Goal: Task Accomplishment & Management: Use online tool/utility

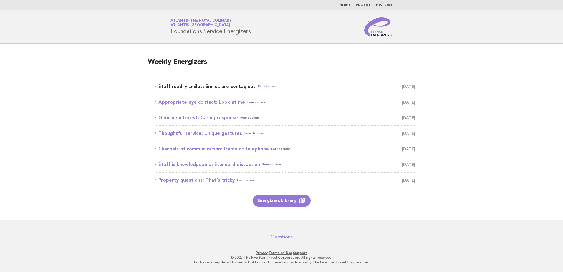
click at [211, 86] on link "Staff readily smiles: Smiles are contagious Foundations August 25" at bounding box center [285, 86] width 260 height 8
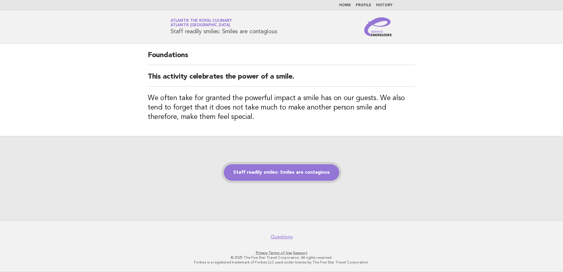
click at [280, 169] on link "Staff readily smiles: Smiles are contagious" at bounding box center [281, 172] width 115 height 16
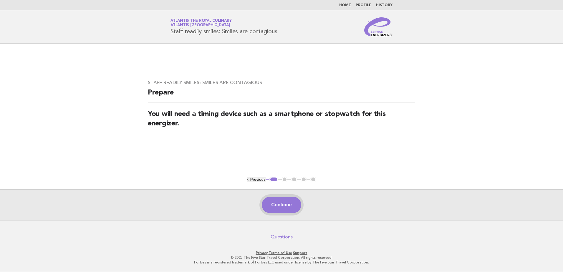
click at [280, 208] on button "Continue" at bounding box center [281, 205] width 39 height 16
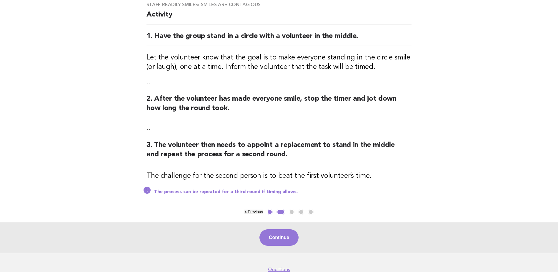
scroll to position [59, 0]
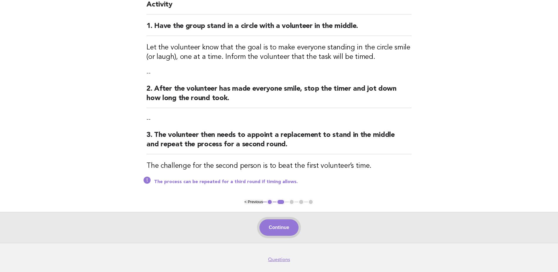
click at [272, 226] on button "Continue" at bounding box center [279, 227] width 39 height 16
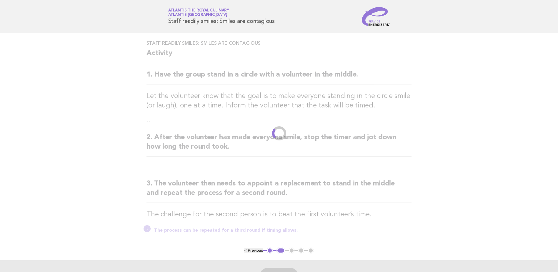
scroll to position [0, 0]
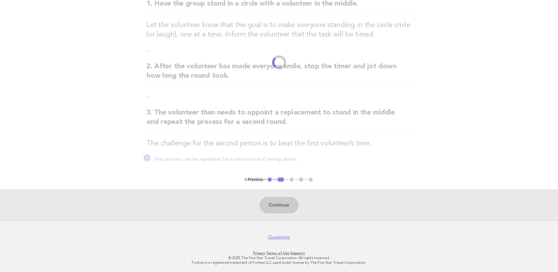
click at [255, 125] on h2 "3. The volunteer then needs to appoint a replacement to stand in the middle and…" at bounding box center [279, 120] width 265 height 24
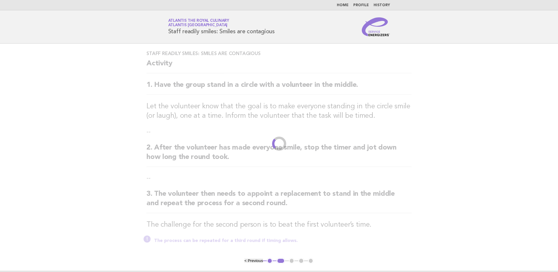
click at [278, 121] on div "Staff readily smiles: Smiles are contagious Activity 1. Have the group stand in…" at bounding box center [279, 151] width 279 height 214
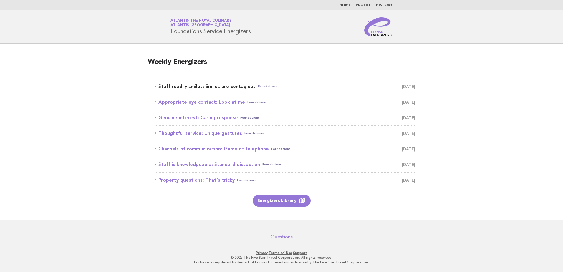
click at [206, 88] on link "Staff readily smiles: Smiles are contagious Foundations August 25" at bounding box center [285, 86] width 260 height 8
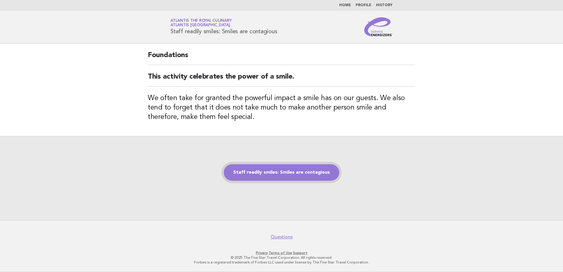
click at [249, 170] on link "Staff readily smiles: Smiles are contagious" at bounding box center [281, 172] width 115 height 16
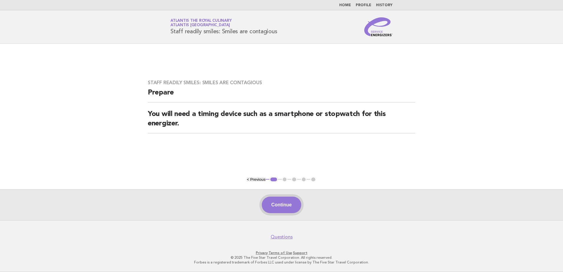
click at [288, 206] on button "Continue" at bounding box center [281, 205] width 39 height 16
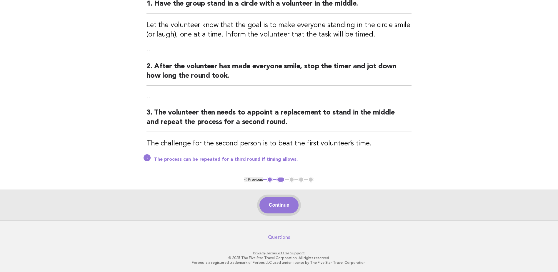
click at [288, 205] on button "Continue" at bounding box center [279, 205] width 39 height 16
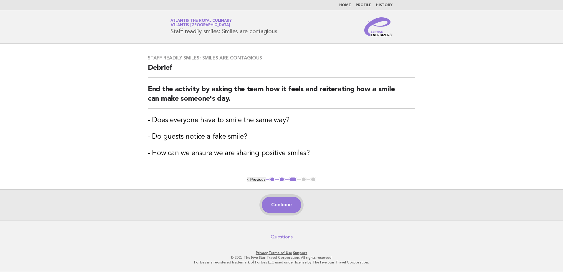
click at [281, 204] on button "Continue" at bounding box center [281, 205] width 39 height 16
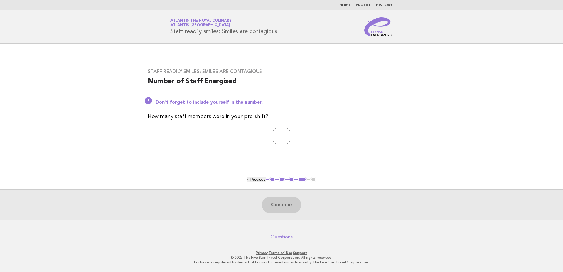
click at [278, 132] on input "number" at bounding box center [282, 136] width 18 height 16
type input "**"
click at [284, 196] on div "Continue" at bounding box center [281, 204] width 563 height 31
click at [288, 206] on button "Continue" at bounding box center [281, 205] width 39 height 16
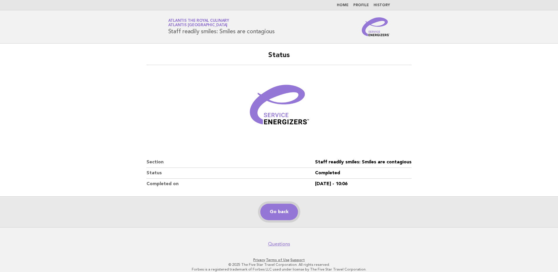
click at [275, 210] on link "Go back" at bounding box center [279, 212] width 38 height 16
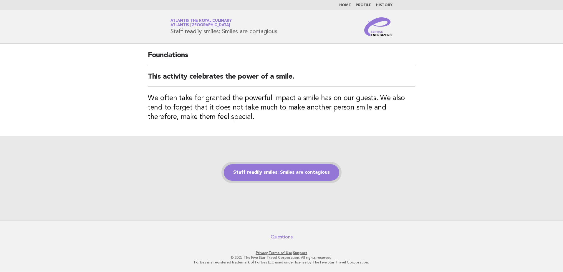
click at [254, 170] on link "Staff readily smiles: Smiles are contagious" at bounding box center [281, 172] width 115 height 16
